Goal: Transaction & Acquisition: Purchase product/service

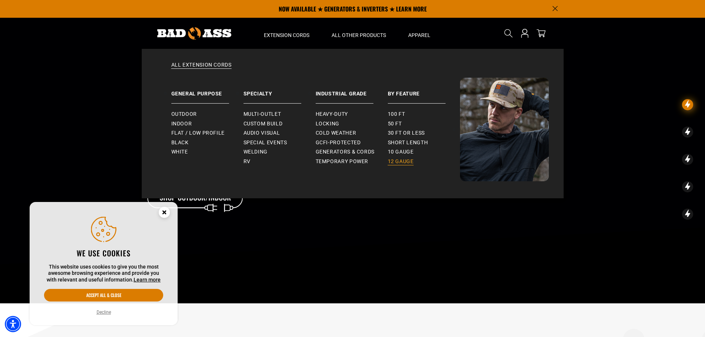
click at [396, 159] on span "12 gauge" at bounding box center [401, 161] width 26 height 7
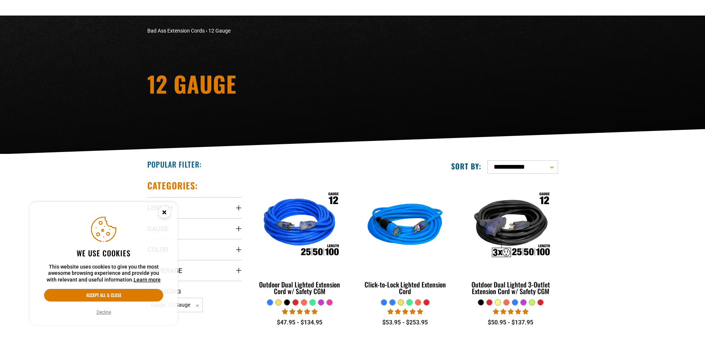
scroll to position [74, 0]
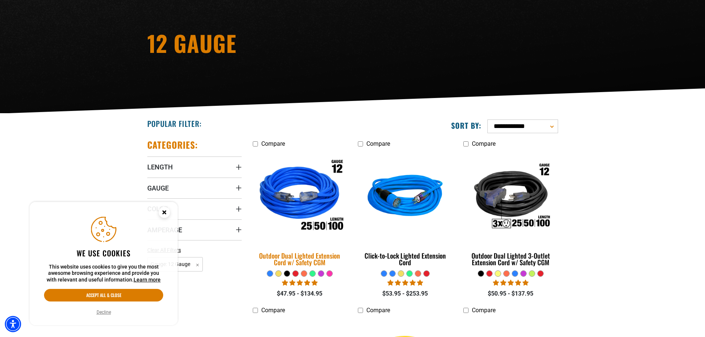
click at [296, 198] on img at bounding box center [300, 197] width 104 height 95
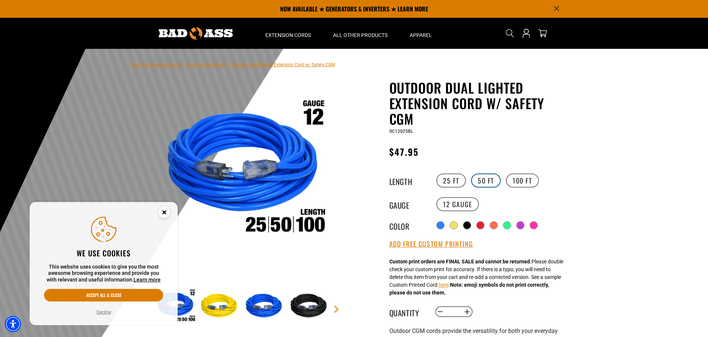
click at [486, 182] on label "50 FT" at bounding box center [486, 181] width 30 height 14
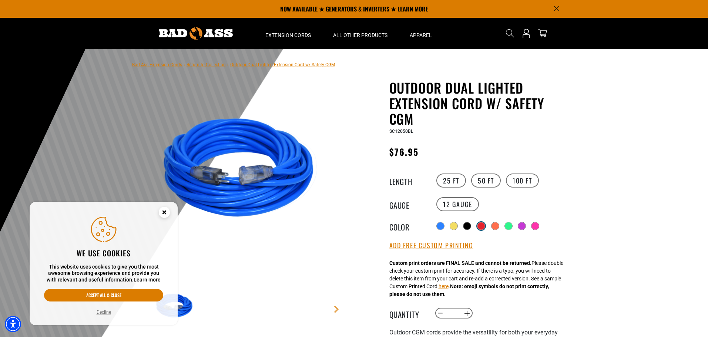
click at [482, 225] on div at bounding box center [480, 225] width 7 height 7
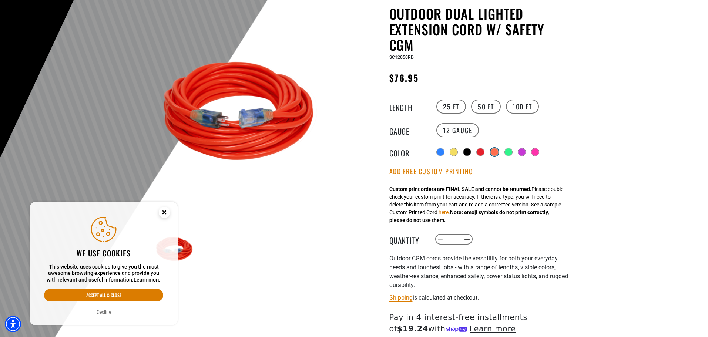
scroll to position [111, 0]
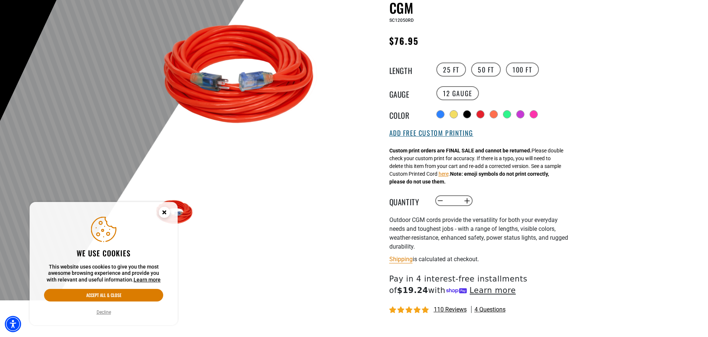
click at [457, 134] on button "Add Free Custom Printing" at bounding box center [431, 133] width 84 height 8
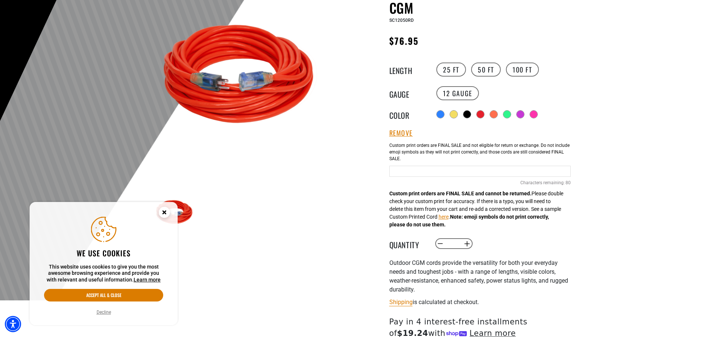
click at [443, 172] on input "text" at bounding box center [479, 171] width 181 height 11
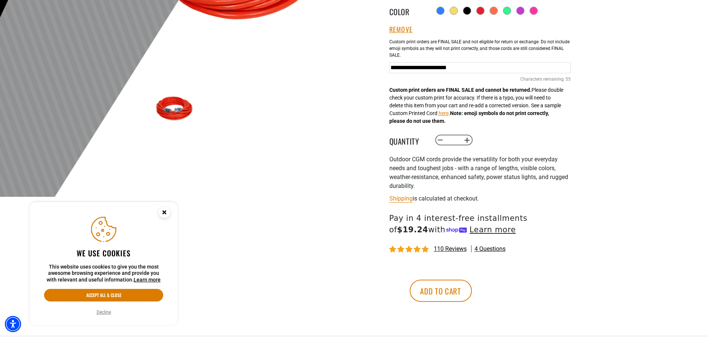
scroll to position [222, 0]
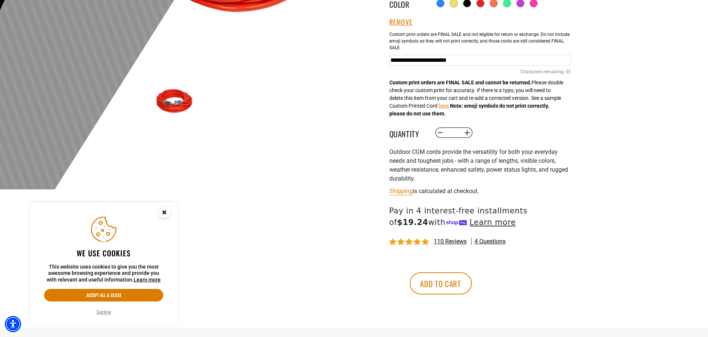
drag, startPoint x: 549, startPoint y: 63, endPoint x: 373, endPoint y: 60, distance: 175.5
click at [373, 60] on div "Outdoor Dual Lighted Extension Cord w/ Safety CGM Outdoor Dual Lighted Extensio…" at bounding box center [465, 93] width 211 height 470
type input "**********"
click at [472, 282] on button "Add to cart" at bounding box center [441, 283] width 62 height 22
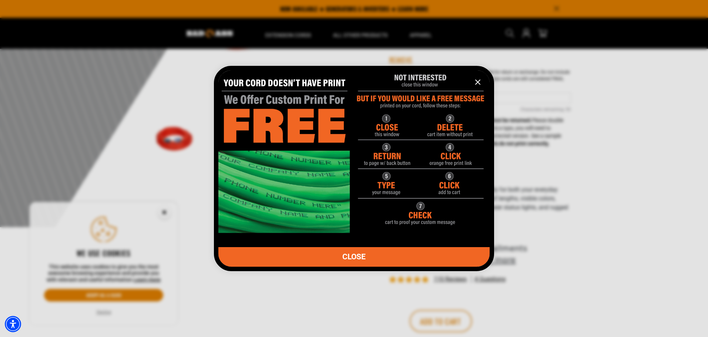
scroll to position [148, 0]
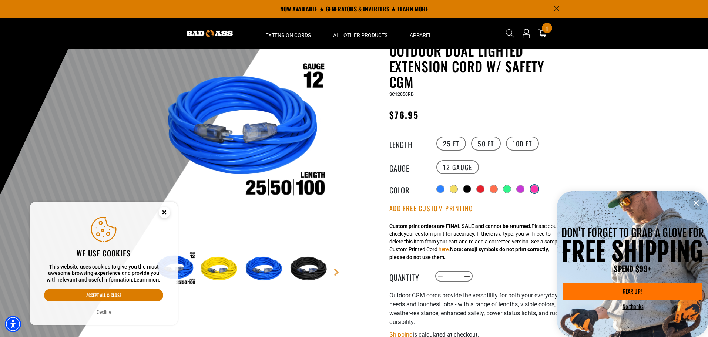
click at [536, 189] on div at bounding box center [534, 188] width 7 height 7
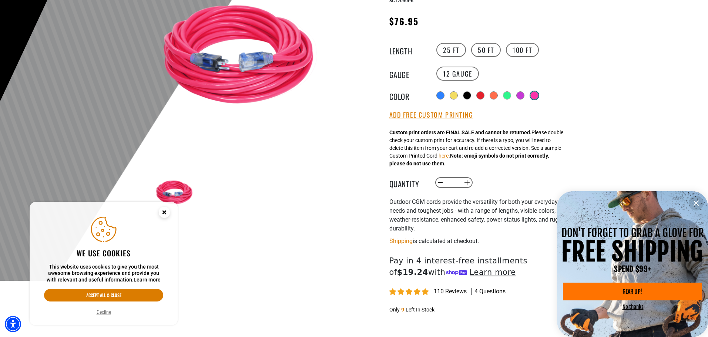
scroll to position [148, 0]
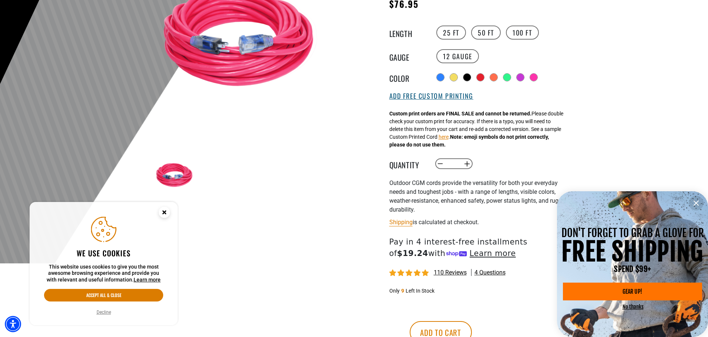
click at [440, 98] on button "Add Free Custom Printing" at bounding box center [431, 96] width 84 height 8
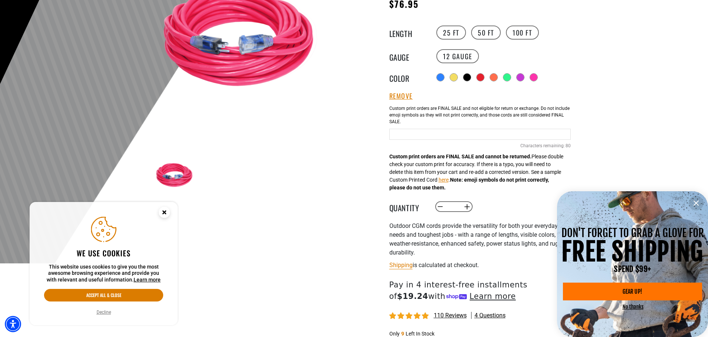
click at [419, 136] on input "text" at bounding box center [479, 134] width 181 height 11
paste input "**********"
type input "**********"
click at [698, 203] on icon "information" at bounding box center [696, 203] width 9 height 9
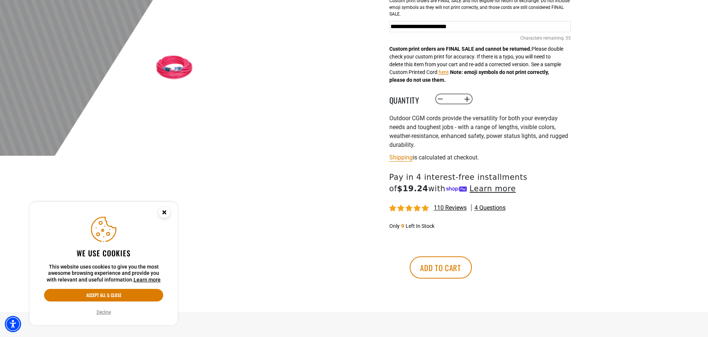
scroll to position [259, 0]
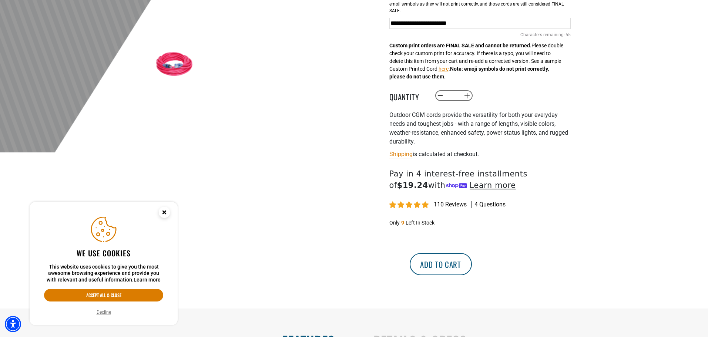
click at [472, 264] on button "Add to cart" at bounding box center [441, 264] width 62 height 22
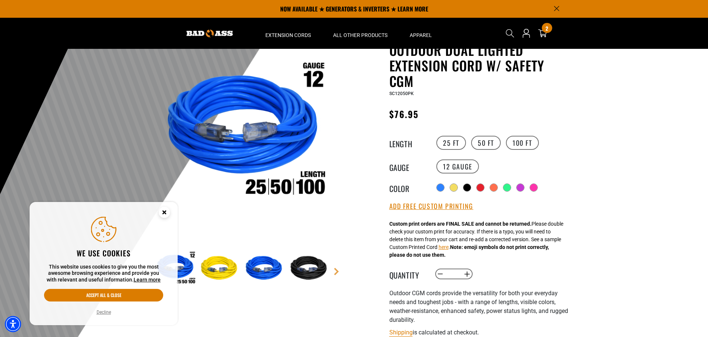
scroll to position [37, 0]
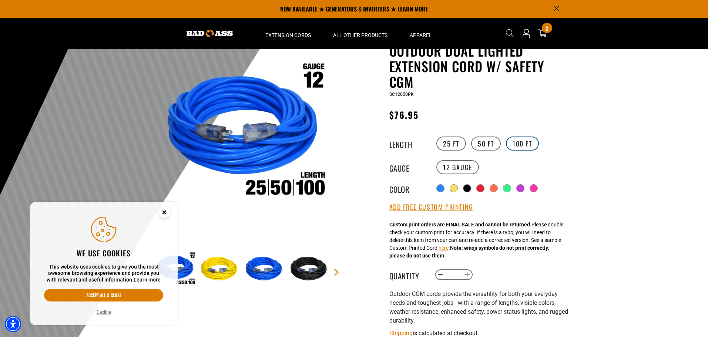
click at [522, 142] on label "100 FT" at bounding box center [522, 144] width 33 height 14
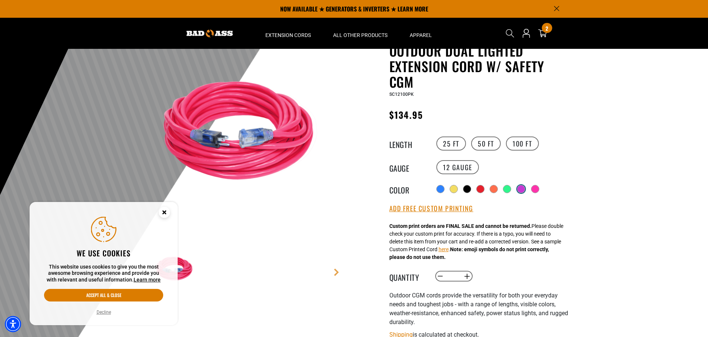
click at [523, 187] on div at bounding box center [520, 188] width 7 height 7
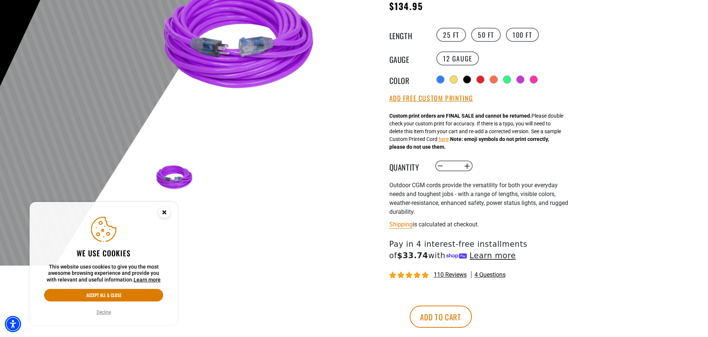
scroll to position [148, 0]
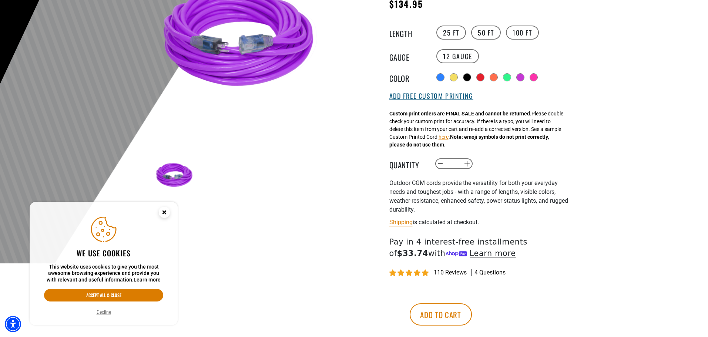
click at [423, 97] on button "Add Free Custom Printing" at bounding box center [431, 96] width 84 height 8
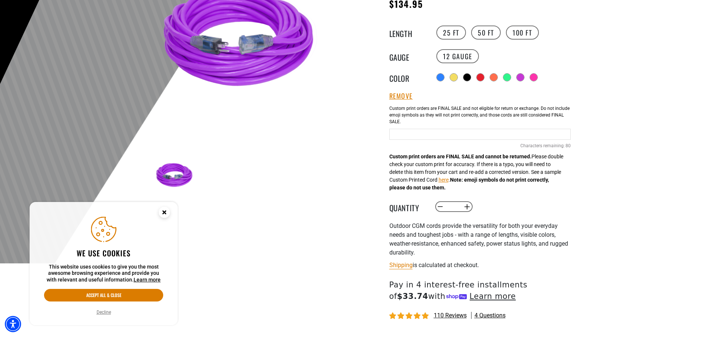
paste input "**********"
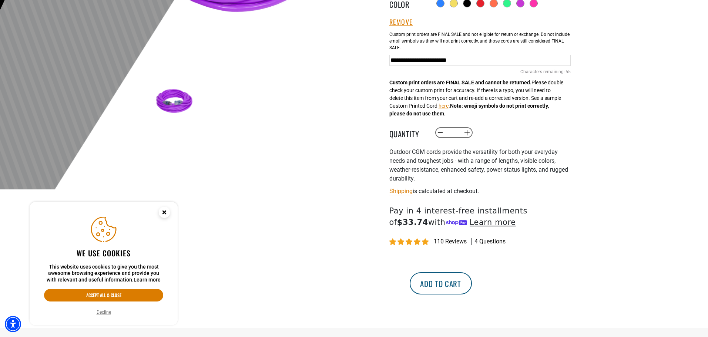
type input "**********"
click at [472, 281] on button "Add to cart" at bounding box center [441, 283] width 62 height 22
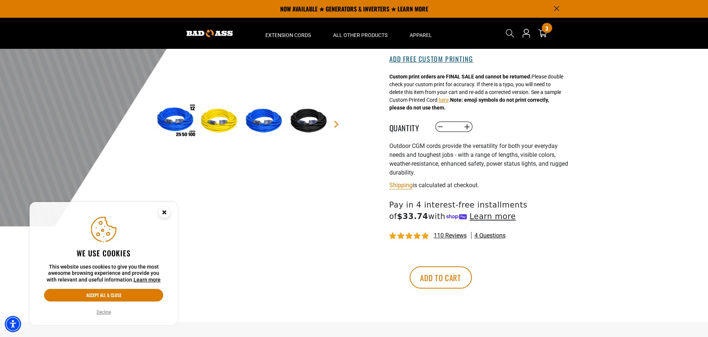
scroll to position [148, 0]
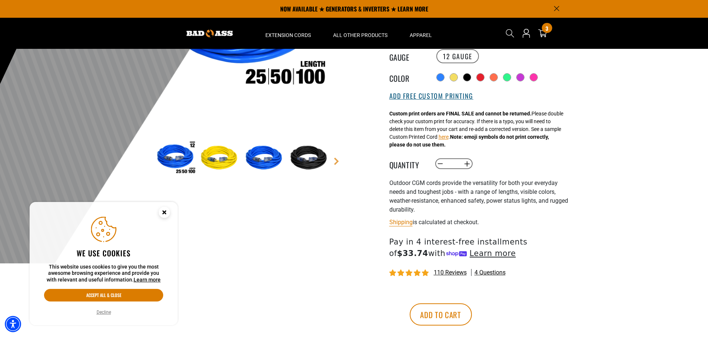
click at [430, 95] on button "Add Free Custom Printing" at bounding box center [431, 96] width 84 height 8
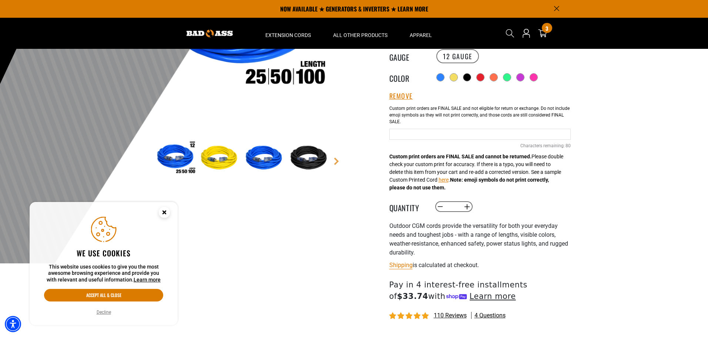
click at [420, 140] on input "Purple Cables" at bounding box center [479, 134] width 181 height 11
drag, startPoint x: 420, startPoint y: 140, endPoint x: 400, endPoint y: 136, distance: 20.0
click at [400, 136] on input "Purple Cables" at bounding box center [479, 134] width 181 height 11
type input "**********"
click at [597, 180] on div at bounding box center [354, 82] width 708 height 363
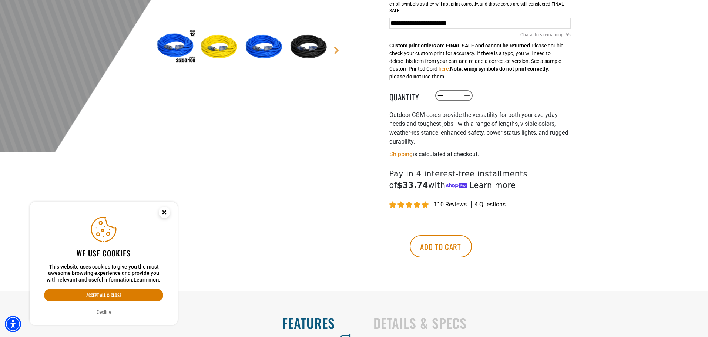
scroll to position [370, 0]
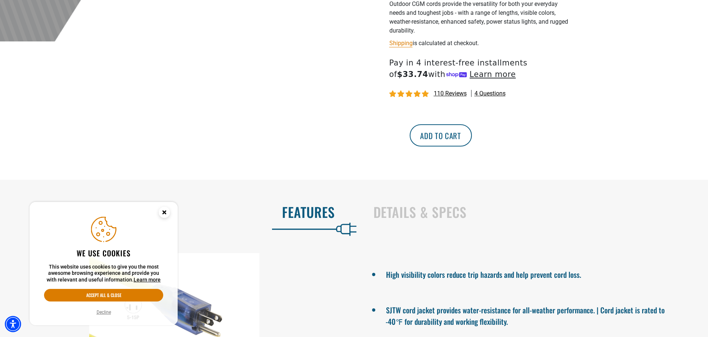
click at [472, 141] on button "Add to cart" at bounding box center [441, 135] width 62 height 22
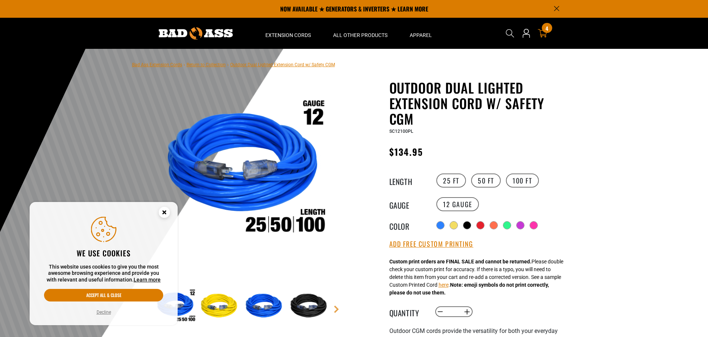
click at [542, 36] on icon at bounding box center [543, 33] width 10 height 9
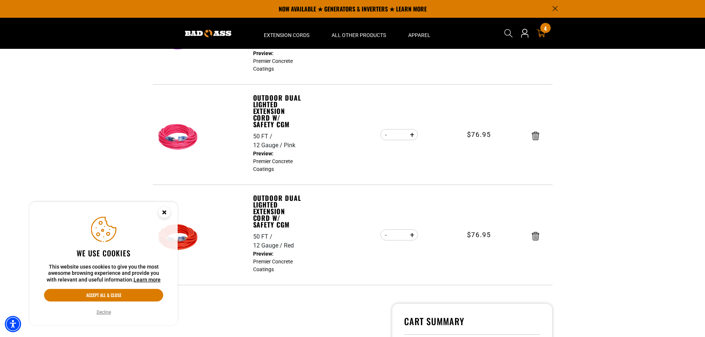
scroll to position [148, 0]
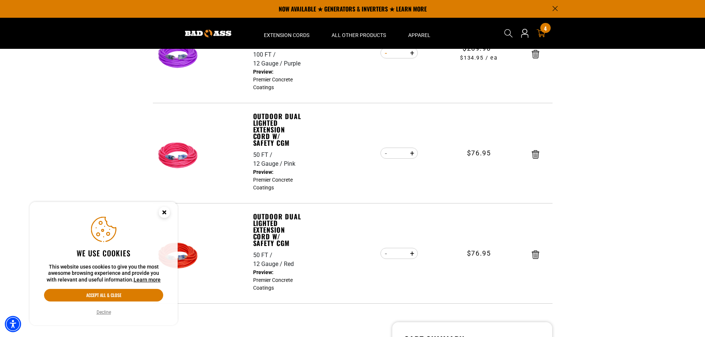
click at [383, 54] on button "Decrease quantity for Outdoor Dual Lighted Extension Cord w/ Safety CGM" at bounding box center [385, 53] width 11 height 13
type input "*"
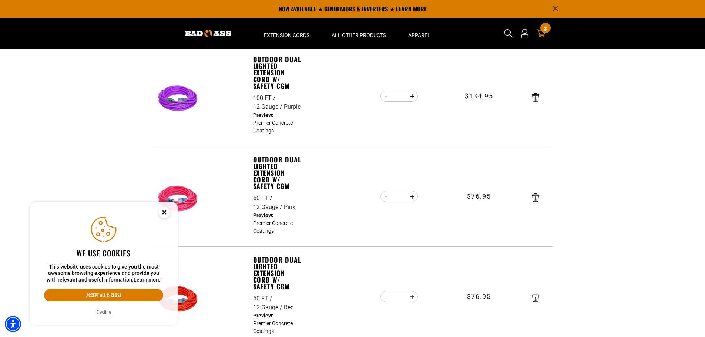
scroll to position [37, 0]
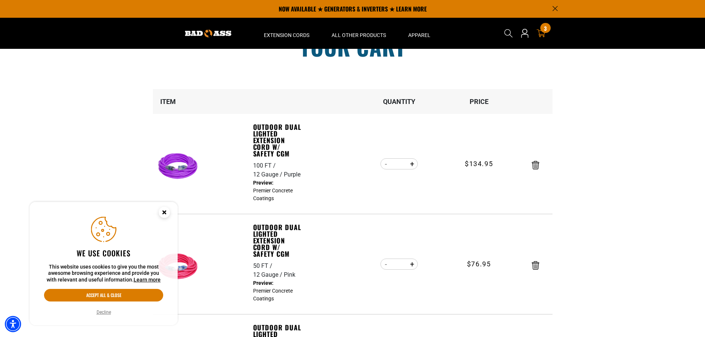
click at [101, 135] on section "Your cart Your cart is empty Continue Shopping Item Quantity Price 100 FT 12 Ga…" at bounding box center [352, 309] width 705 height 594
click at [272, 137] on link "Outdoor Dual Lighted Extension Cord w/ Safety CGM" at bounding box center [278, 140] width 51 height 33
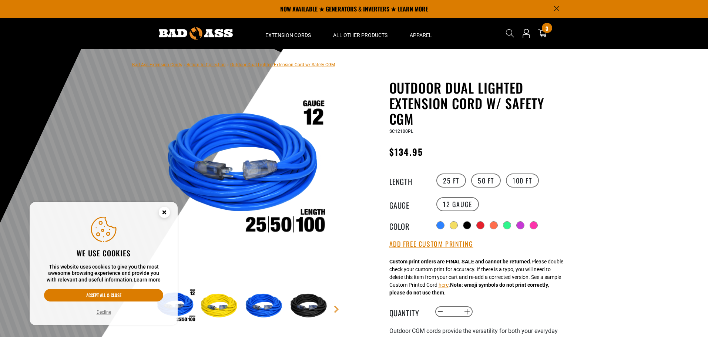
click at [467, 223] on div at bounding box center [466, 225] width 7 height 7
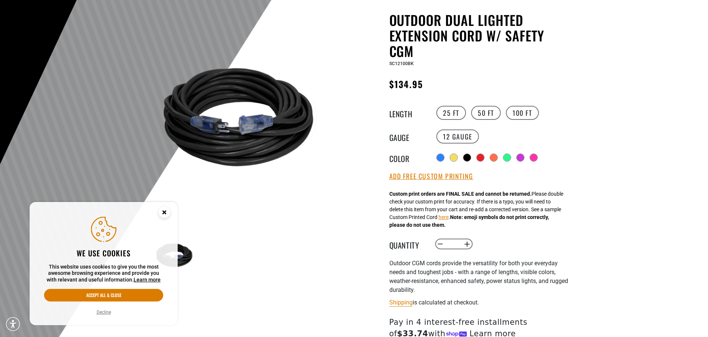
scroll to position [74, 0]
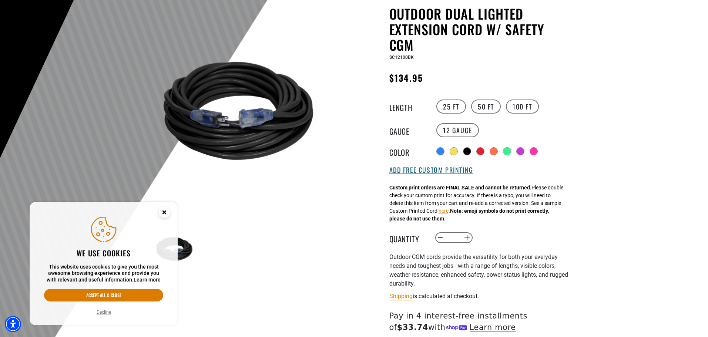
click at [427, 171] on button "Add Free Custom Printing" at bounding box center [431, 170] width 84 height 8
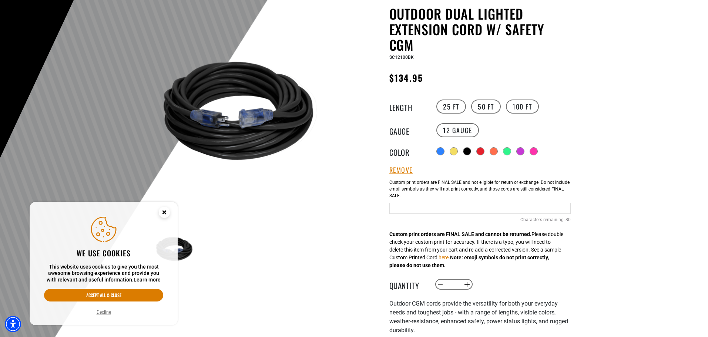
click at [420, 208] on input "text" at bounding box center [479, 208] width 181 height 11
paste input "**********"
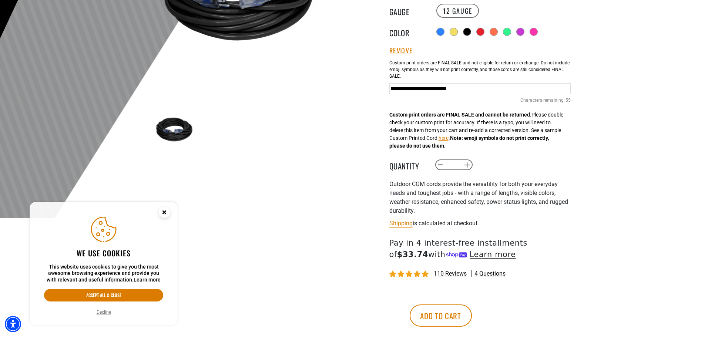
scroll to position [259, 0]
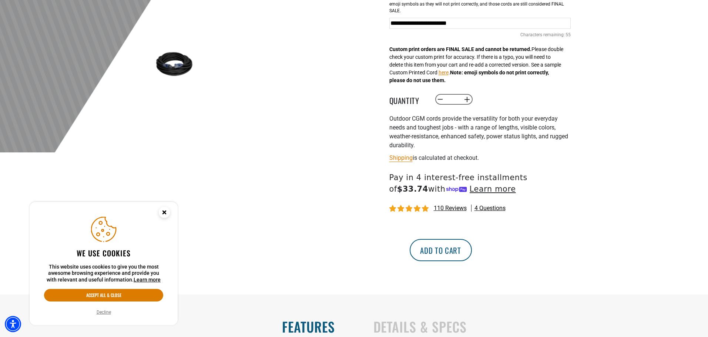
type input "**********"
click at [472, 257] on button "Add to cart" at bounding box center [441, 250] width 62 height 22
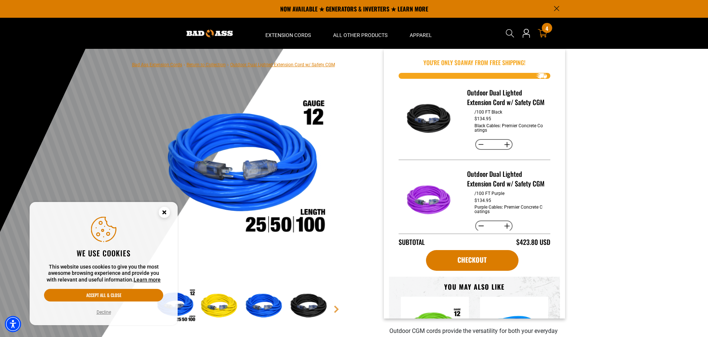
click at [545, 30] on div "4 4 items" at bounding box center [547, 28] width 10 height 10
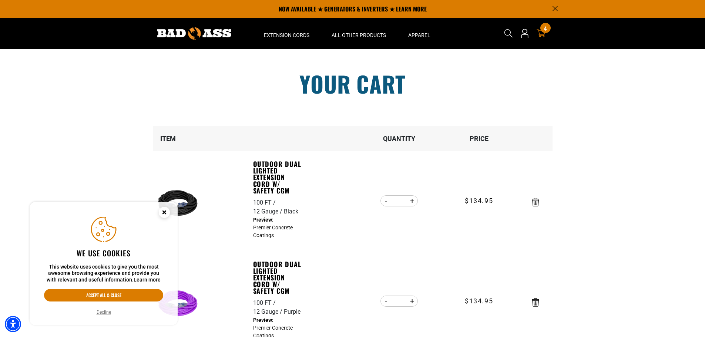
click at [165, 215] on circle "Cookie Consent" at bounding box center [164, 212] width 11 height 11
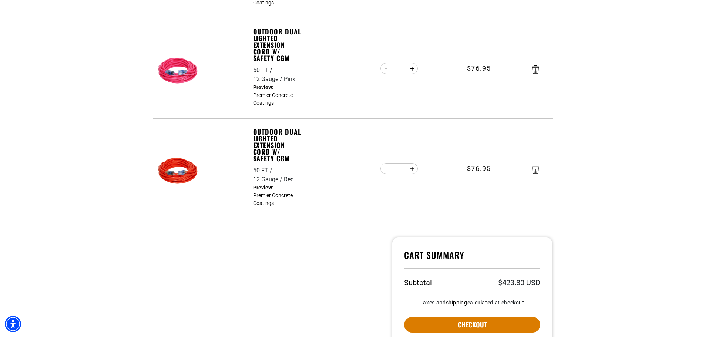
scroll to position [407, 0]
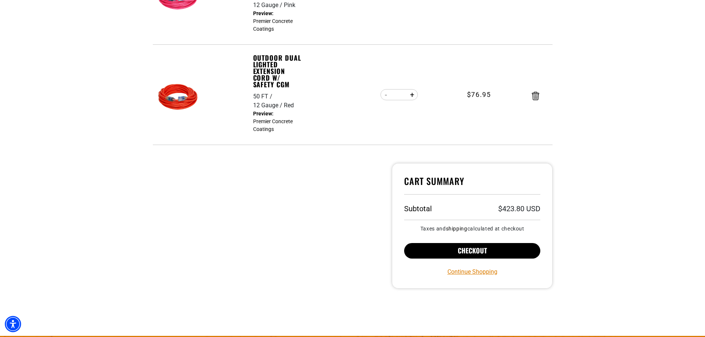
click at [510, 258] on button "Checkout" at bounding box center [472, 251] width 137 height 16
